Goal: Check status: Check status

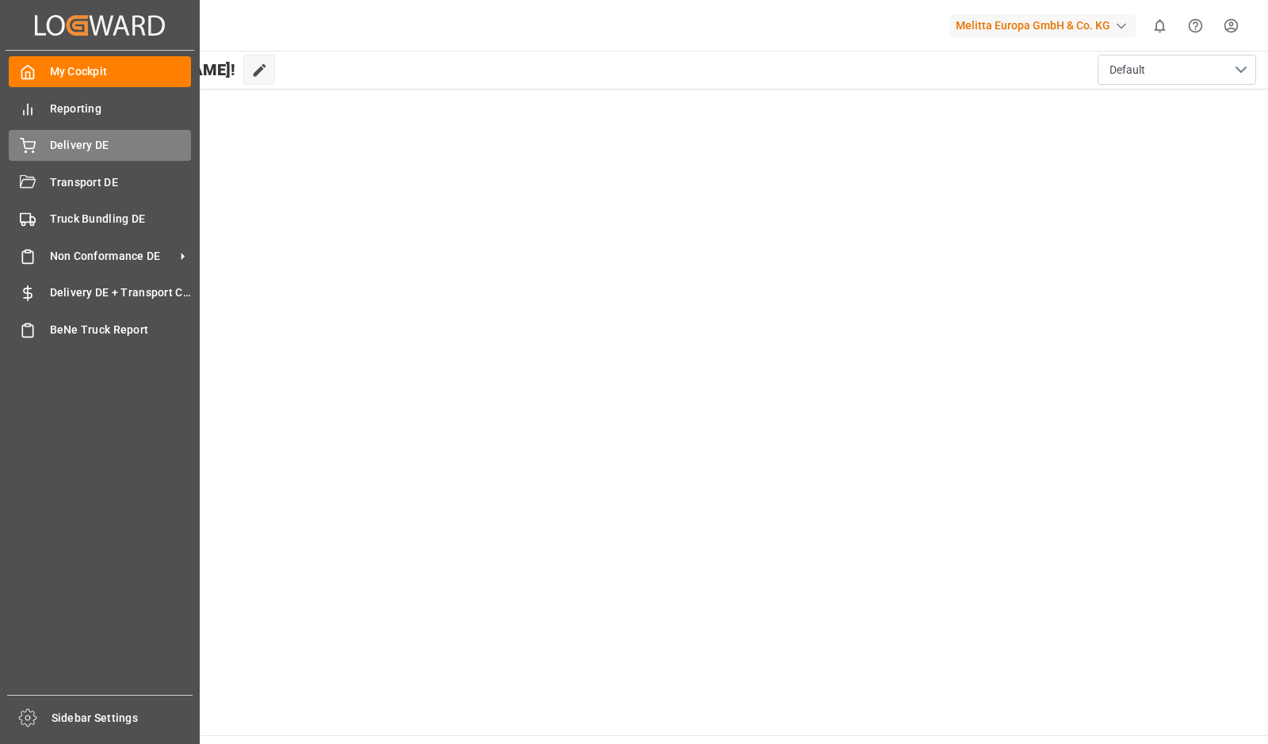
click at [17, 140] on div at bounding box center [22, 145] width 27 height 17
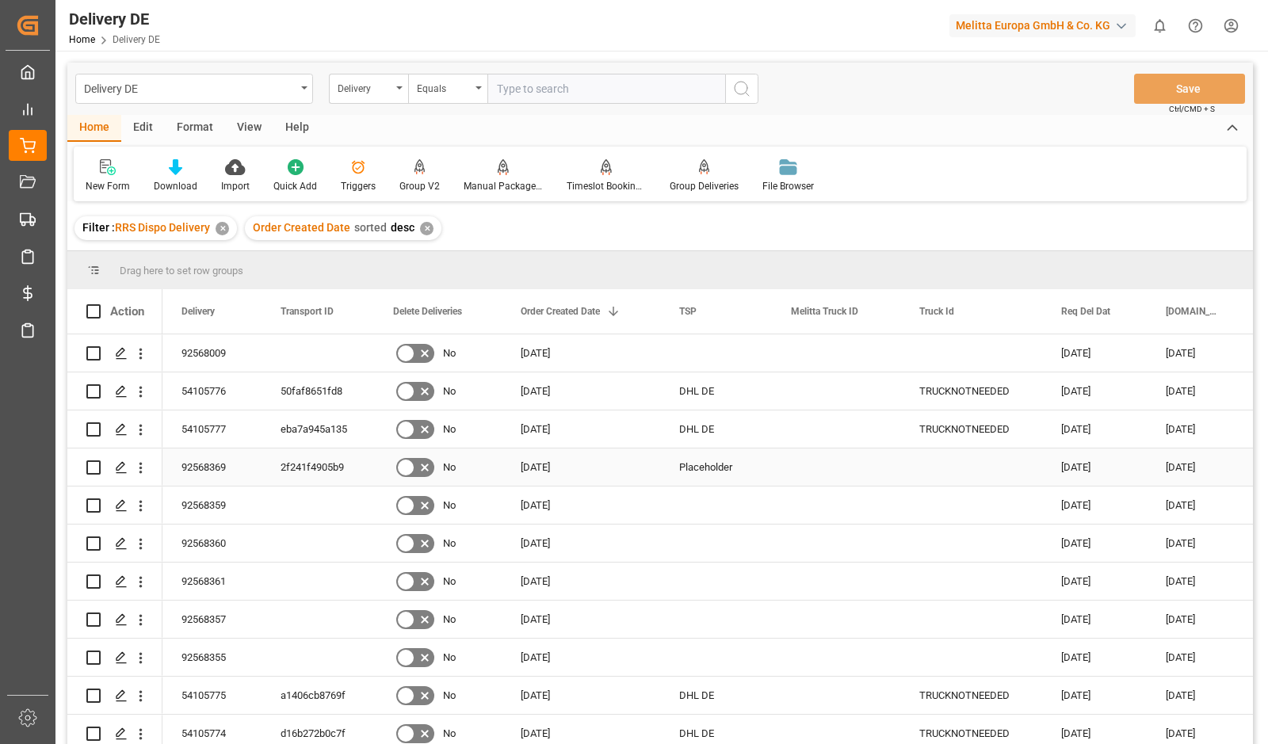
click at [230, 468] on div "92568369" at bounding box center [211, 467] width 99 height 37
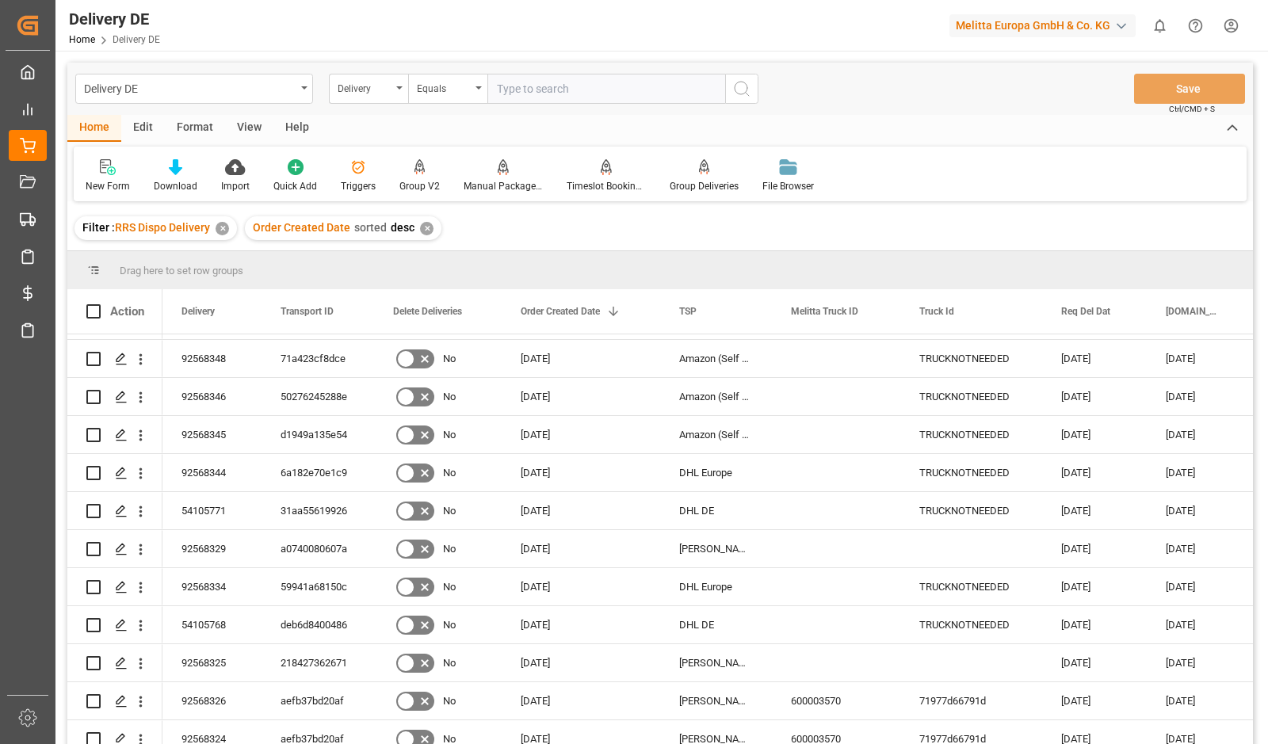
scroll to position [555, 0]
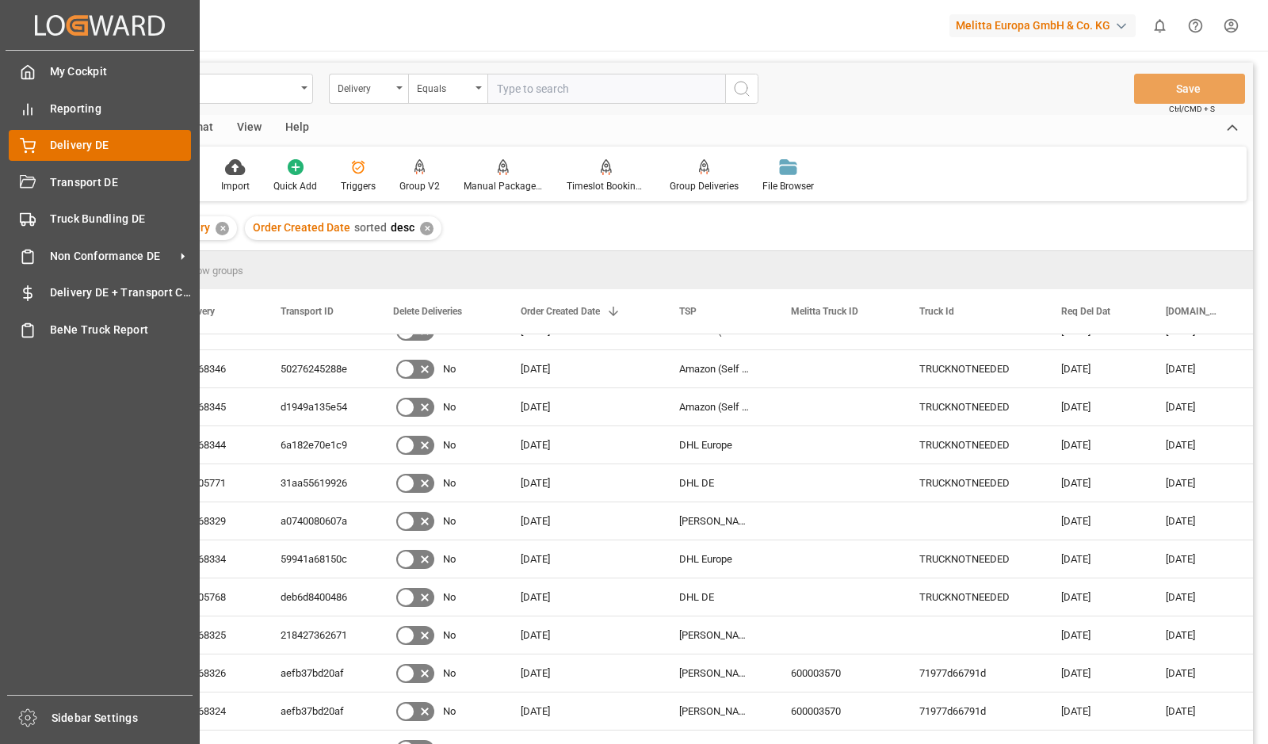
click at [31, 134] on div "Delivery DE Delivery DE" at bounding box center [100, 145] width 182 height 31
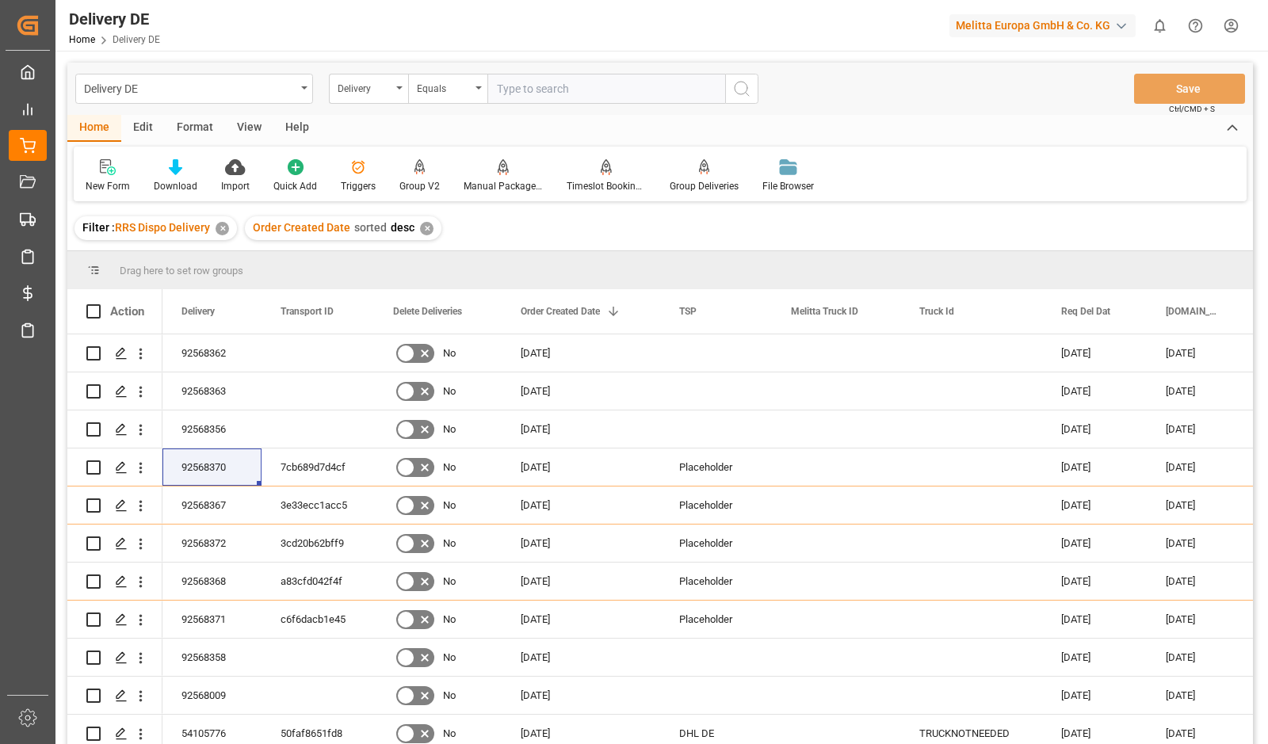
click at [565, 94] on input "text" at bounding box center [606, 89] width 238 height 30
type input "92568373"
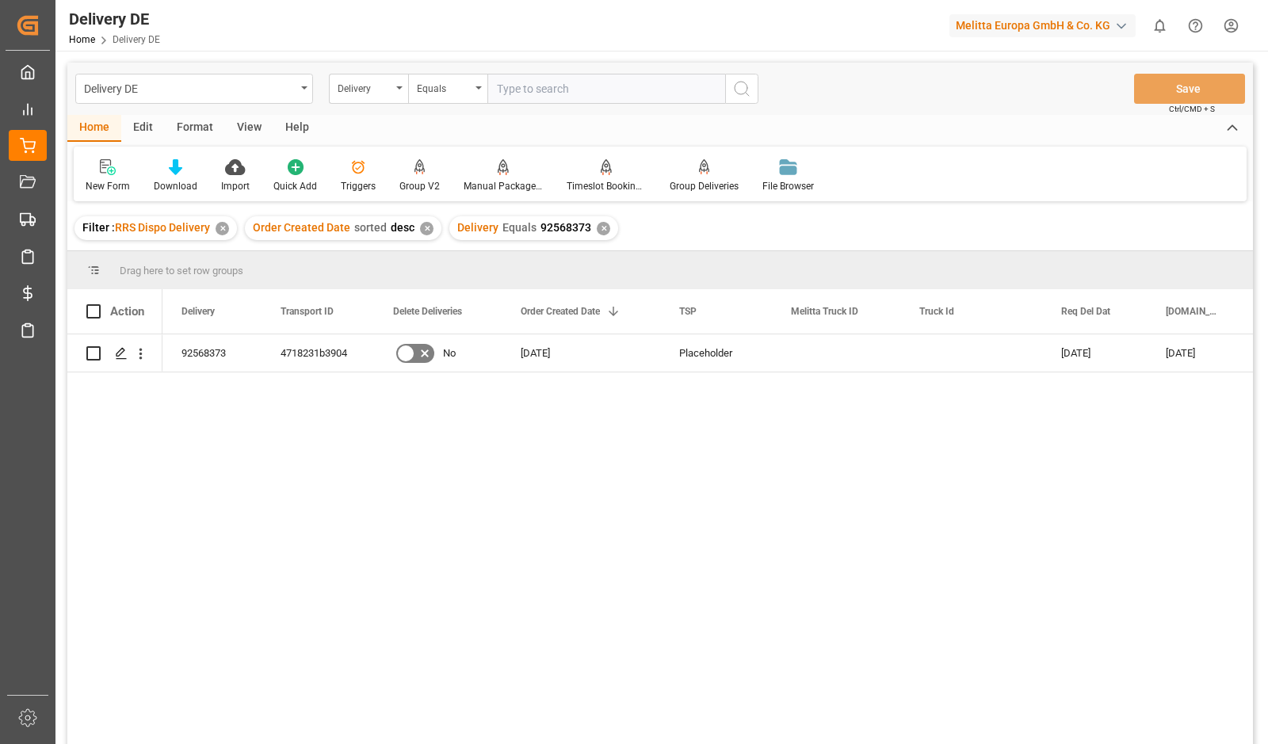
click at [597, 223] on div "✕" at bounding box center [603, 228] width 13 height 13
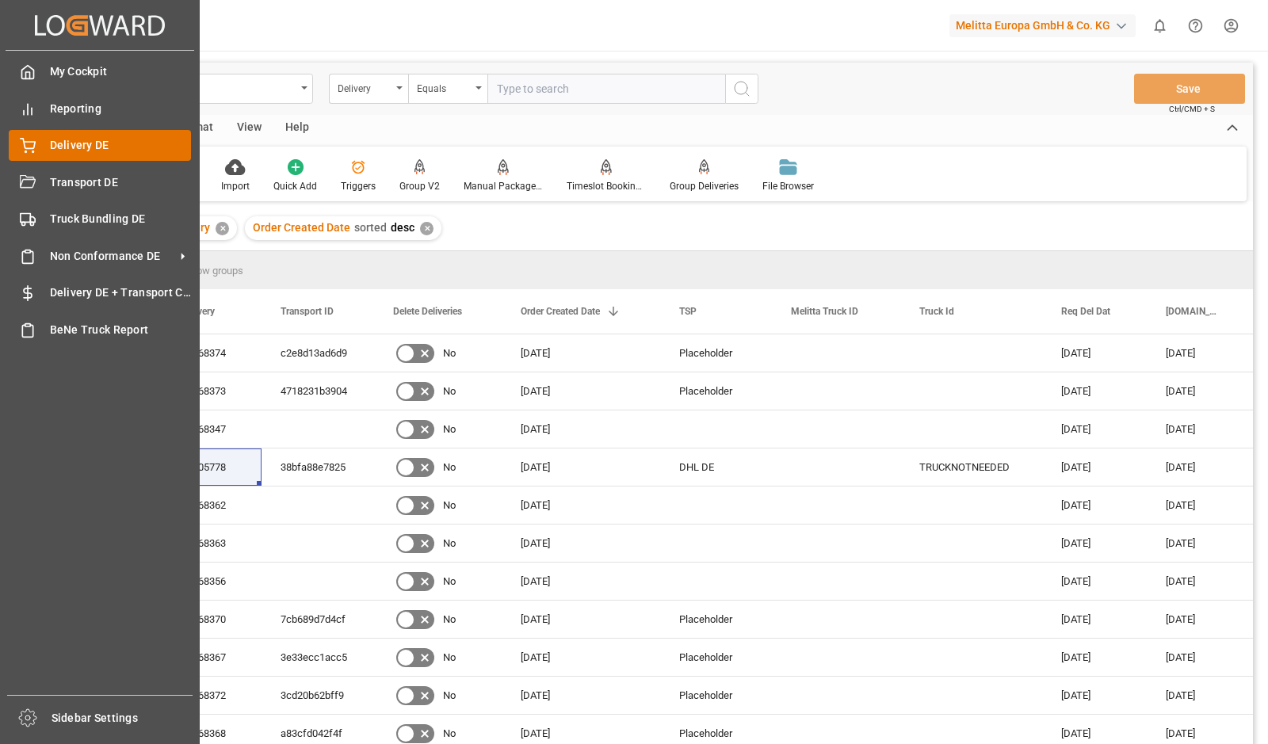
click at [25, 145] on icon at bounding box center [28, 144] width 14 height 10
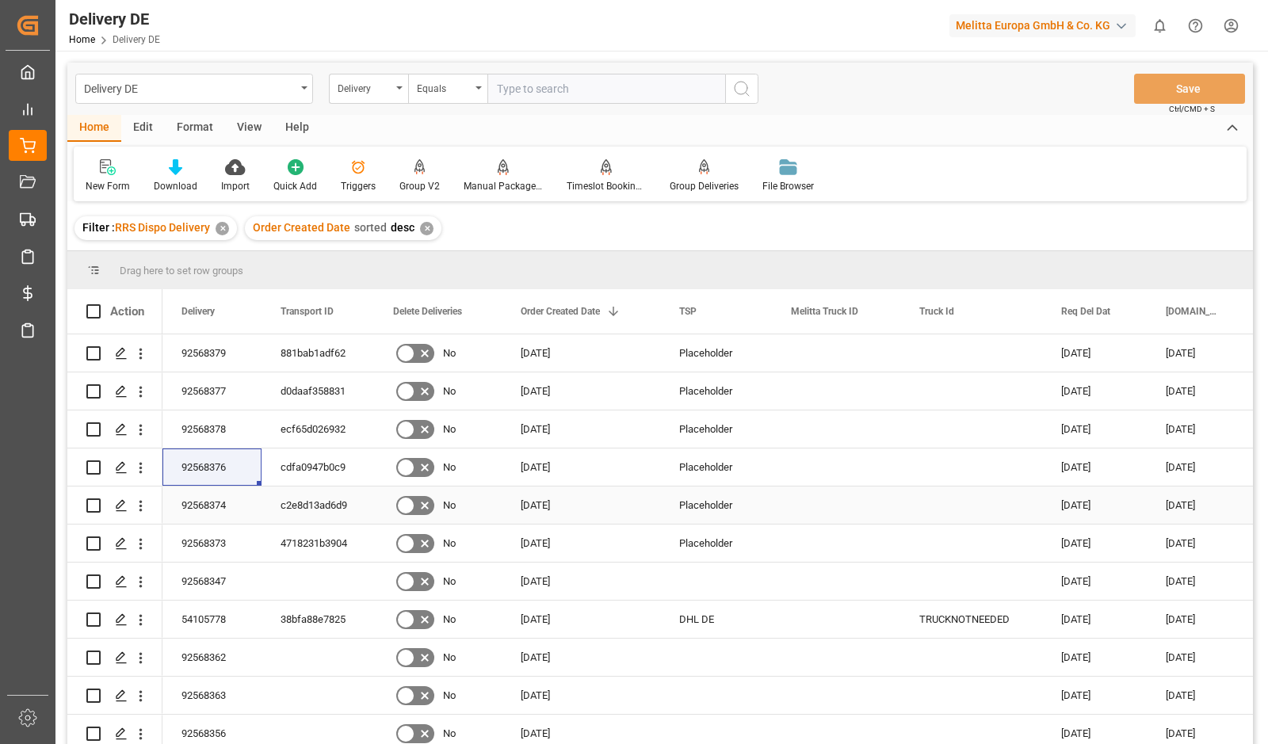
click at [220, 504] on div "92568374" at bounding box center [211, 505] width 99 height 37
click at [547, 90] on input "text" at bounding box center [606, 89] width 238 height 30
type input "92568380"
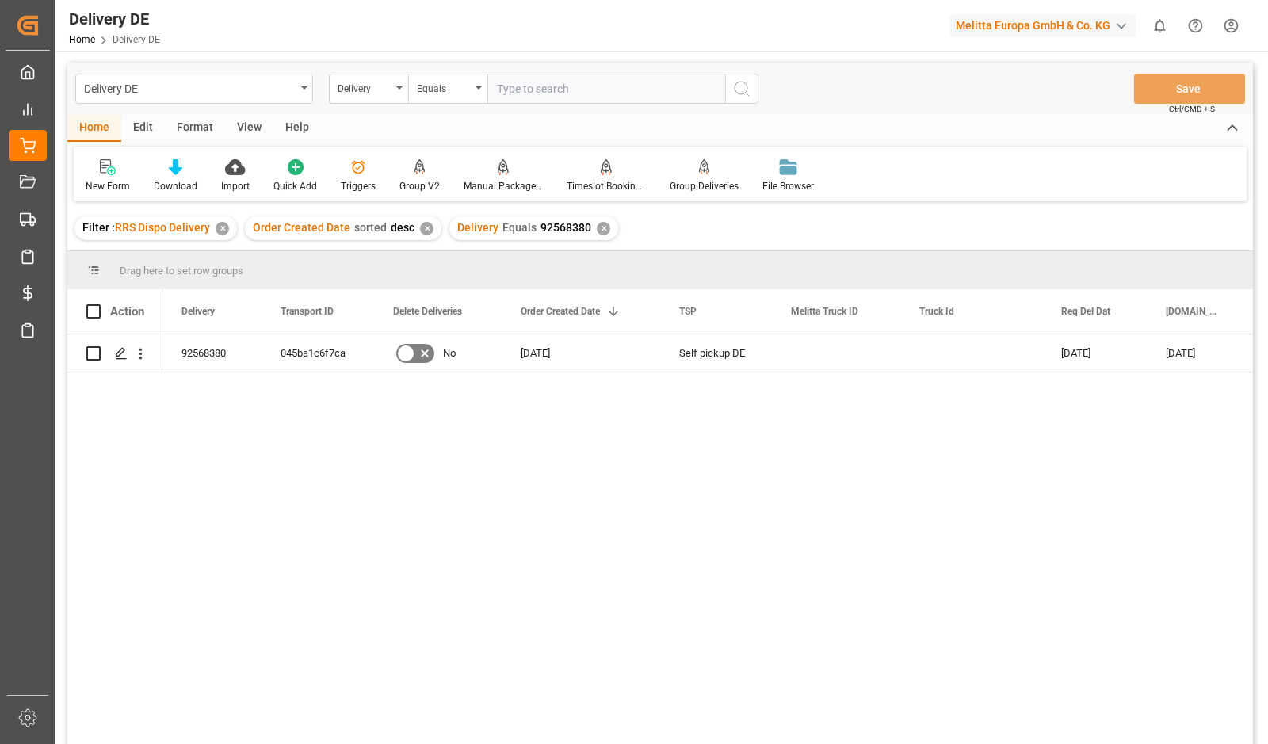
click at [1213, 435] on div "92568380 045ba1c6f7ca No [DATE] Self pickup DE [DATE] [DATE] [PERSON_NAME] Logi…" at bounding box center [707, 544] width 1090 height 420
